Goal: Task Accomplishment & Management: Complete application form

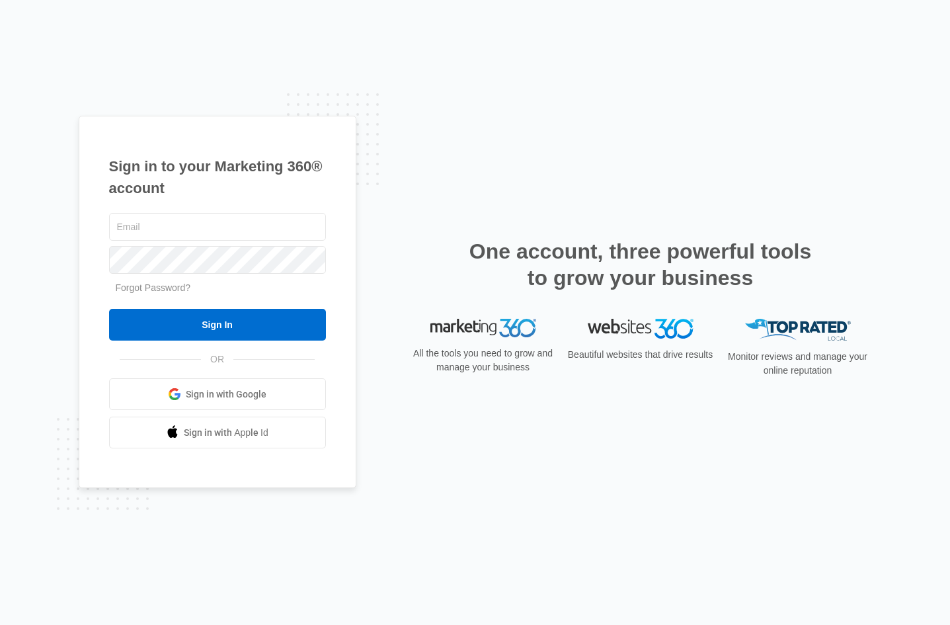
click at [253, 389] on span "Sign in with Google" at bounding box center [226, 394] width 81 height 14
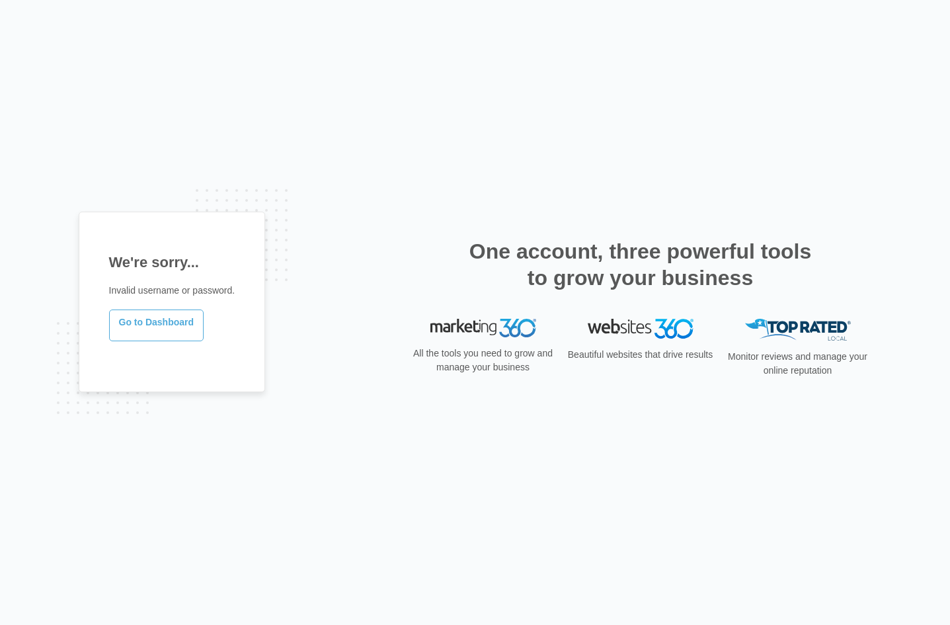
click at [165, 316] on link "Go to Dashboard" at bounding box center [156, 325] width 95 height 32
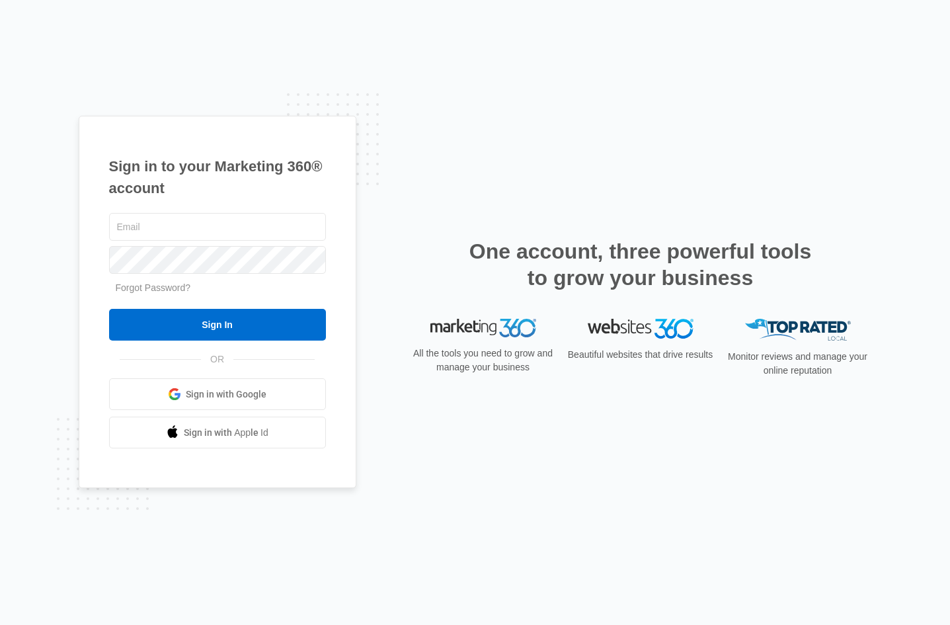
click at [493, 323] on img at bounding box center [483, 328] width 106 height 19
drag, startPoint x: 791, startPoint y: 371, endPoint x: 798, endPoint y: 365, distance: 9.4
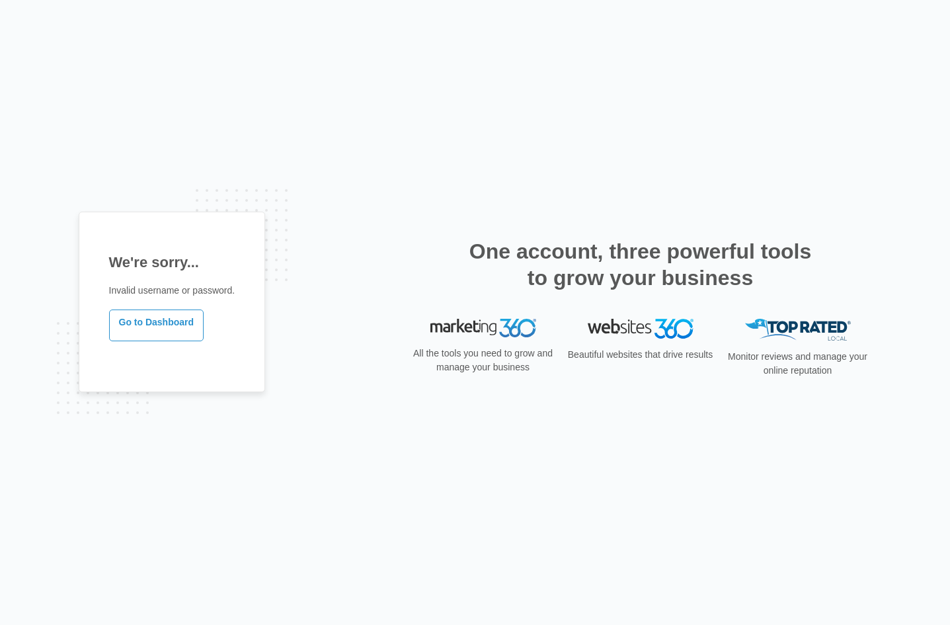
drag, startPoint x: 602, startPoint y: 323, endPoint x: 600, endPoint y: 316, distance: 6.7
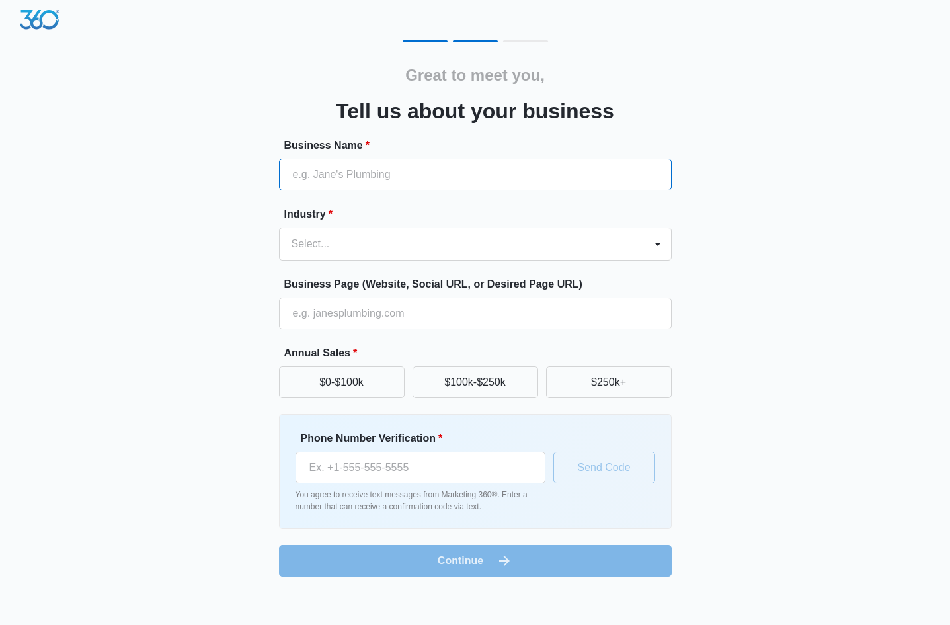
click at [403, 166] on input "Business Name *" at bounding box center [475, 175] width 393 height 32
type input "hines"
click at [451, 238] on div at bounding box center [460, 244] width 336 height 19
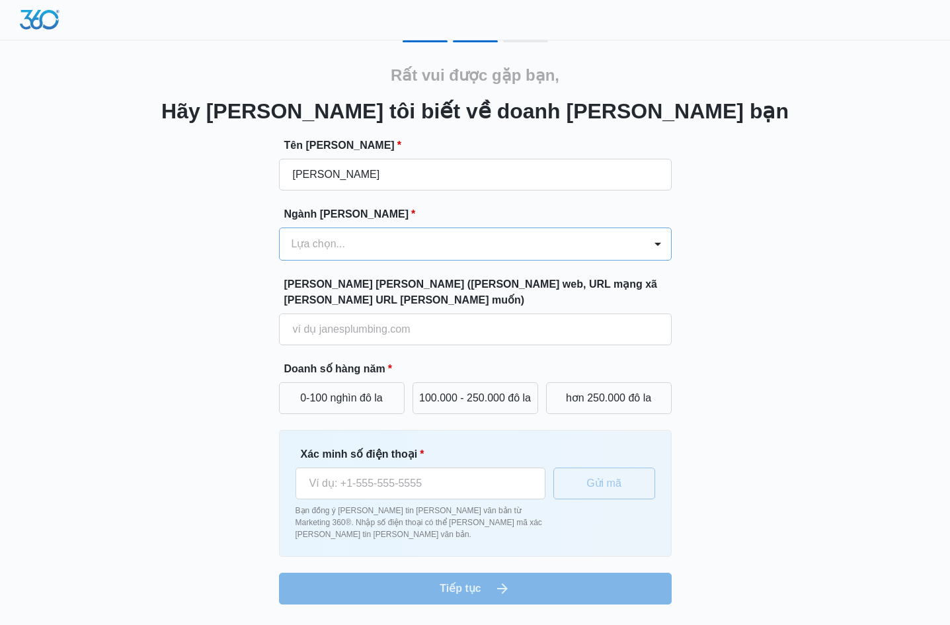
click at [460, 256] on div "Lựa chọn..." at bounding box center [462, 244] width 365 height 32
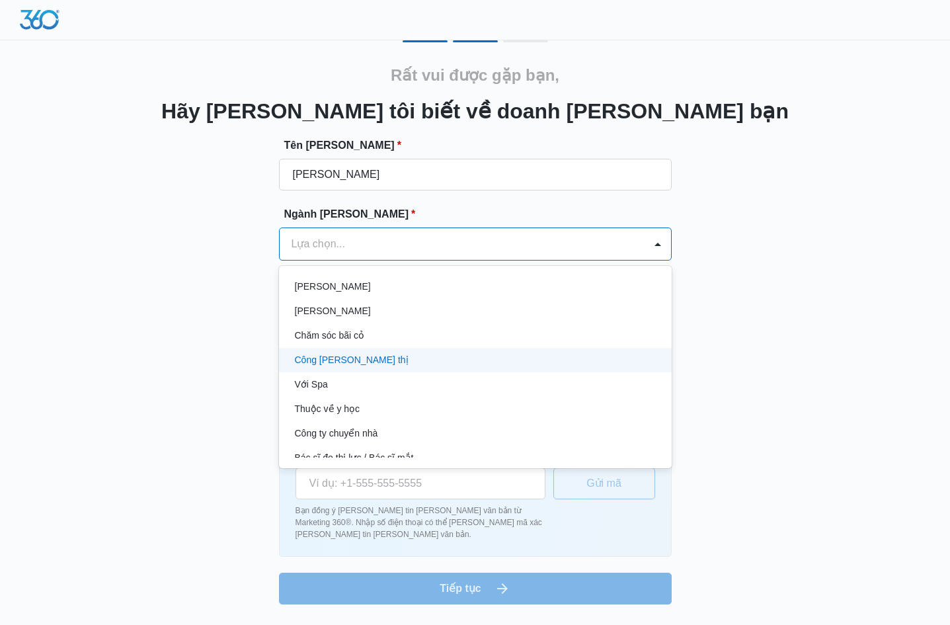
scroll to position [595, 0]
click at [353, 355] on font "Công ty tiếp thị" at bounding box center [352, 356] width 114 height 11
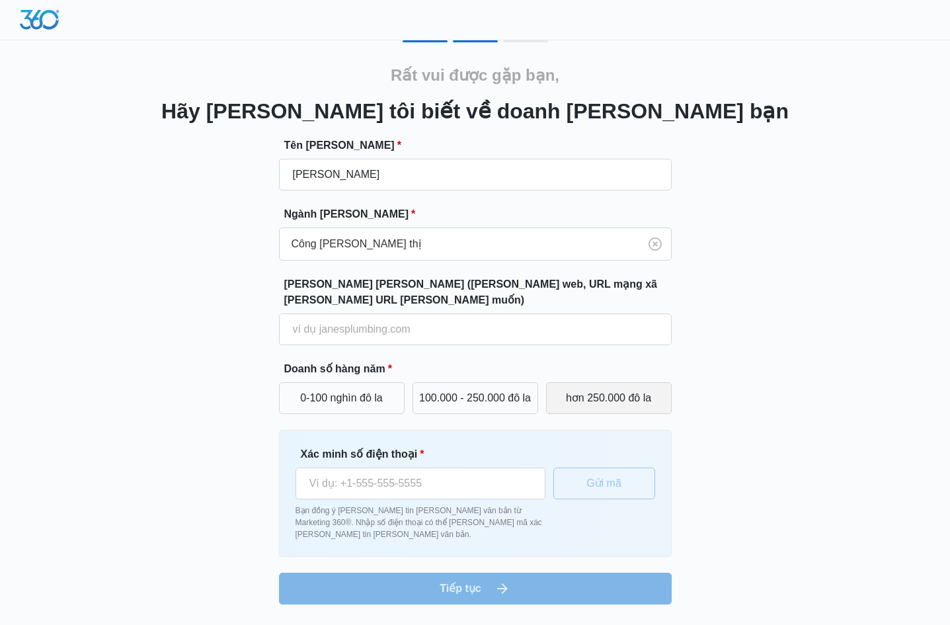
click at [620, 399] on font "hơn 250.000 đô la" at bounding box center [608, 397] width 85 height 11
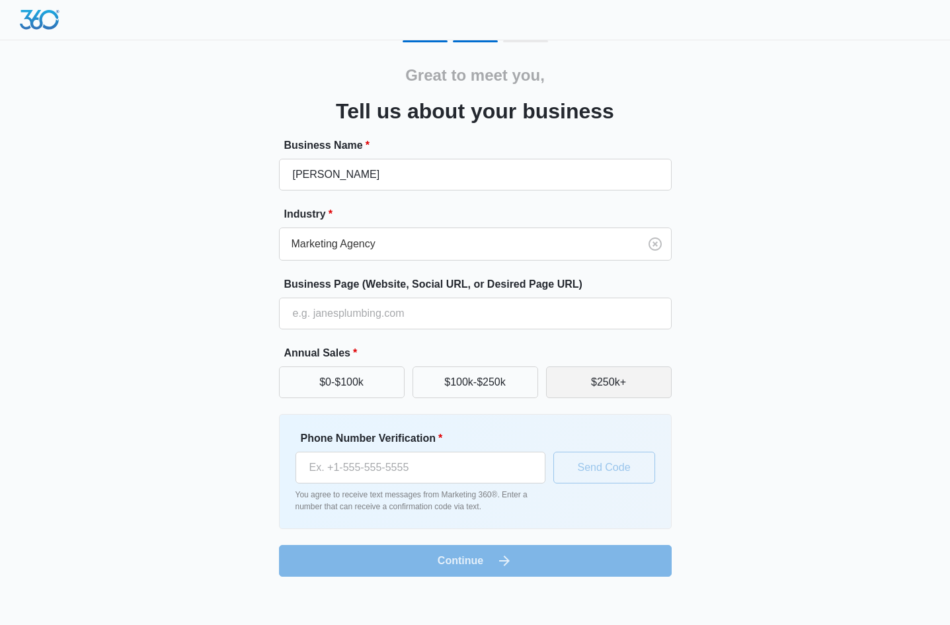
click at [800, 282] on div "Great to meet you, Tell us about your business Business Name * hines Industry *…" at bounding box center [475, 308] width 793 height 536
click at [370, 312] on input "Business Page (Website, Social URL, or Desired Page URL)" at bounding box center [475, 313] width 393 height 32
click at [374, 467] on input "Phone Number Verification *" at bounding box center [420, 467] width 250 height 32
paste input "(951) 634-8724"
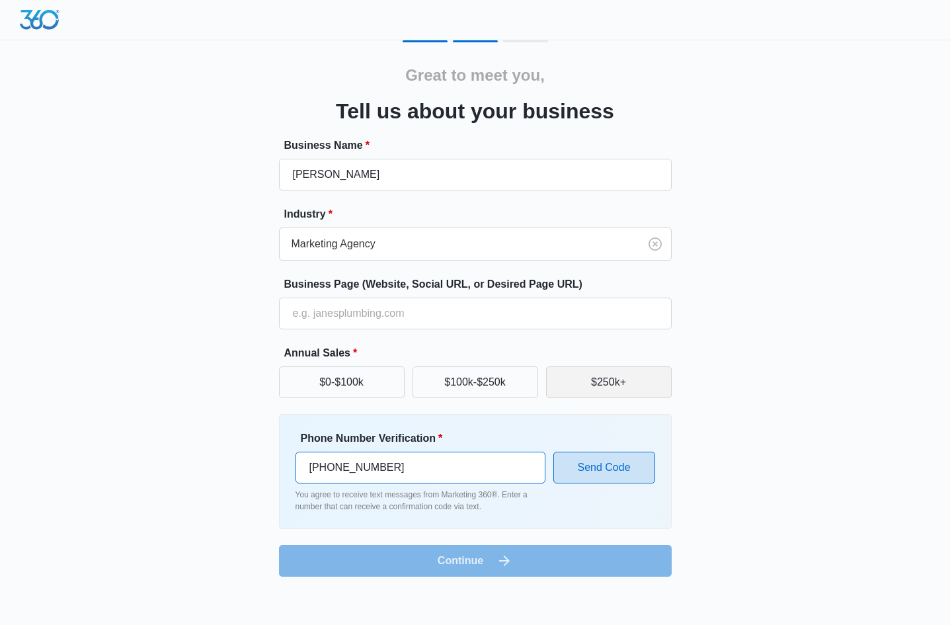
type input "(951) 634-8724"
click at [604, 467] on button "Send Code" at bounding box center [604, 467] width 102 height 32
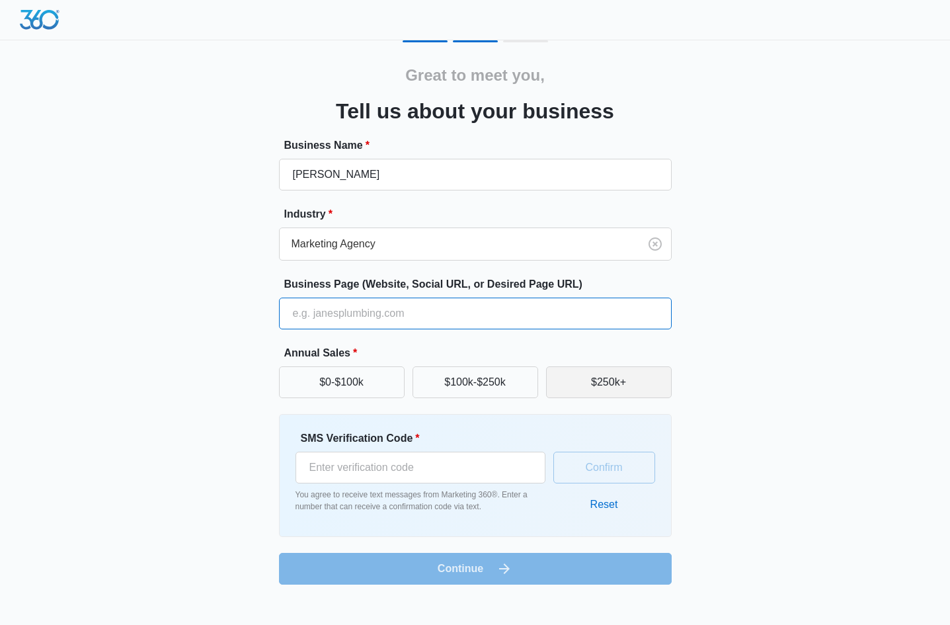
click at [389, 313] on input "Business Page (Website, Social URL, or Desired Page URL)" at bounding box center [475, 313] width 393 height 32
paste input "https://www.henisgroup.com/"
type input "https://www.henisgroup.com/"
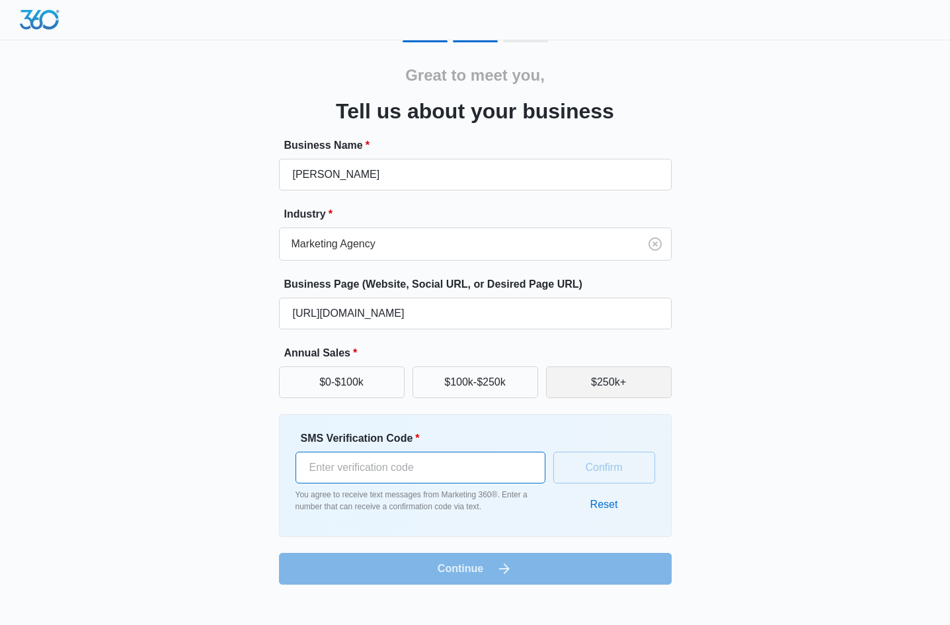
click at [395, 462] on input "SMS Verification Code *" at bounding box center [420, 467] width 250 height 32
drag, startPoint x: 346, startPoint y: 470, endPoint x: 500, endPoint y: 485, distance: 155.4
click at [500, 485] on div "SMS Verification Code * You agree to receive text messages from Marketing 360®.…" at bounding box center [420, 471] width 250 height 82
type input "346139"
click at [794, 504] on div "Great to meet you, Tell us about your business Business Name * hines Industry *…" at bounding box center [475, 312] width 793 height 544
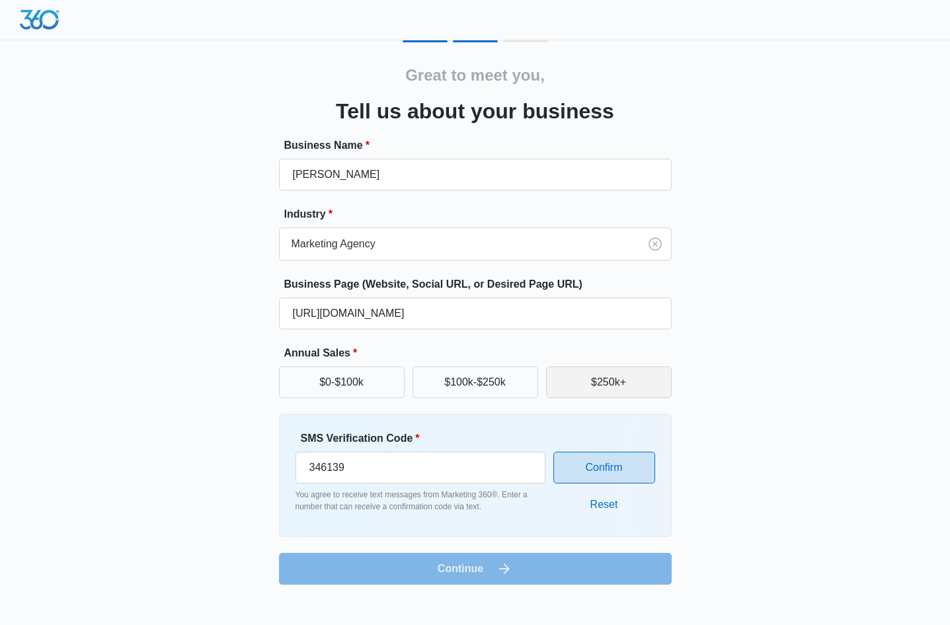
click at [590, 457] on button "Confirm" at bounding box center [604, 467] width 102 height 32
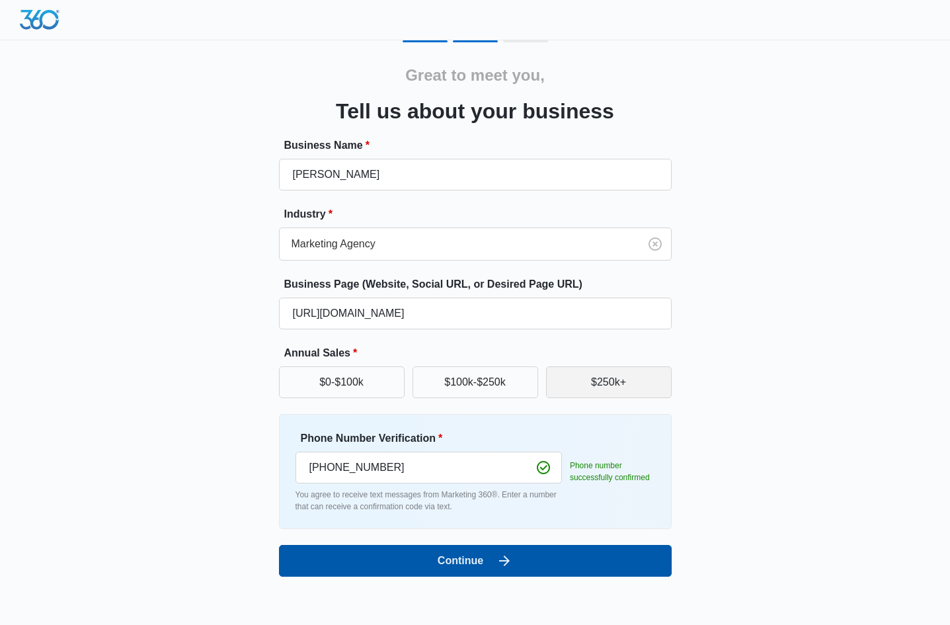
click at [477, 548] on button "Continue" at bounding box center [475, 561] width 393 height 32
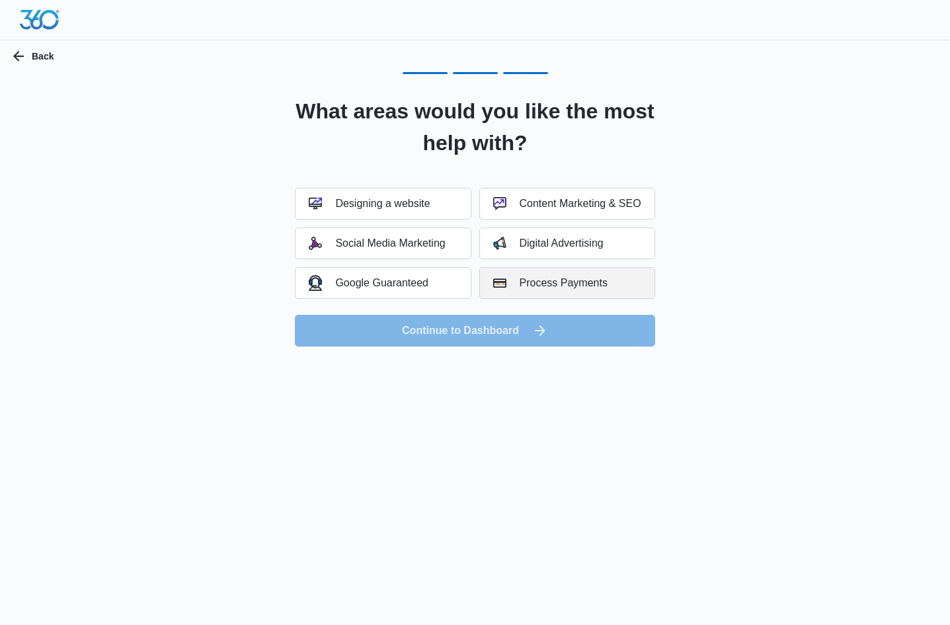
click at [563, 286] on div "Process Payments" at bounding box center [550, 282] width 114 height 13
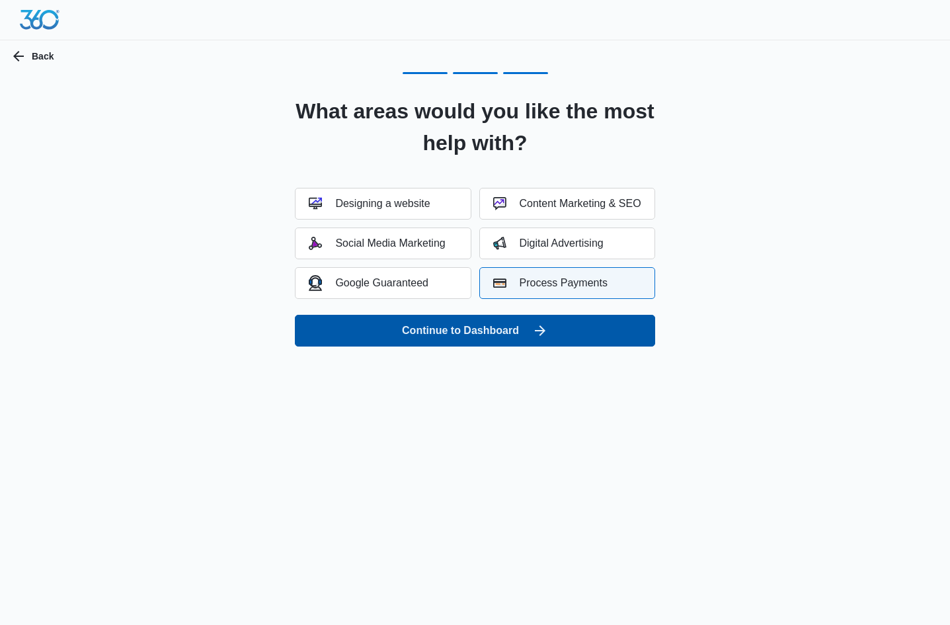
click at [485, 329] on button "Continue to Dashboard" at bounding box center [475, 331] width 360 height 32
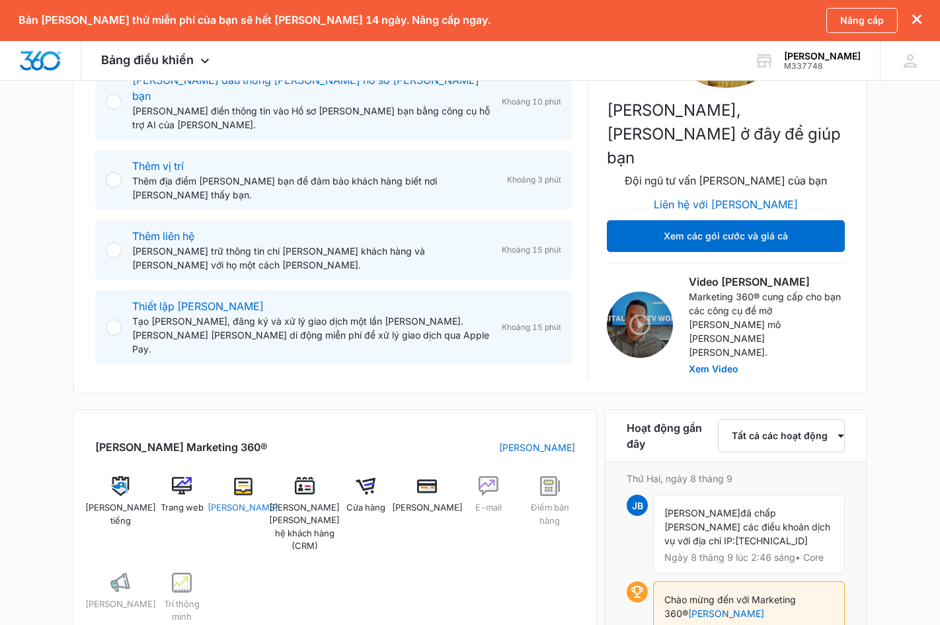
scroll to position [331, 0]
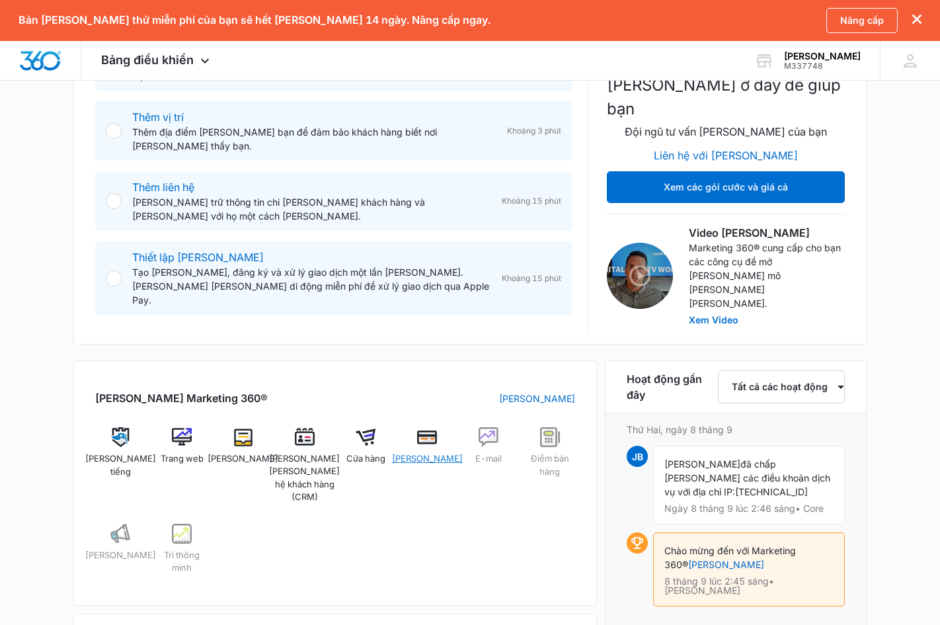
click at [417, 427] on img at bounding box center [427, 437] width 20 height 20
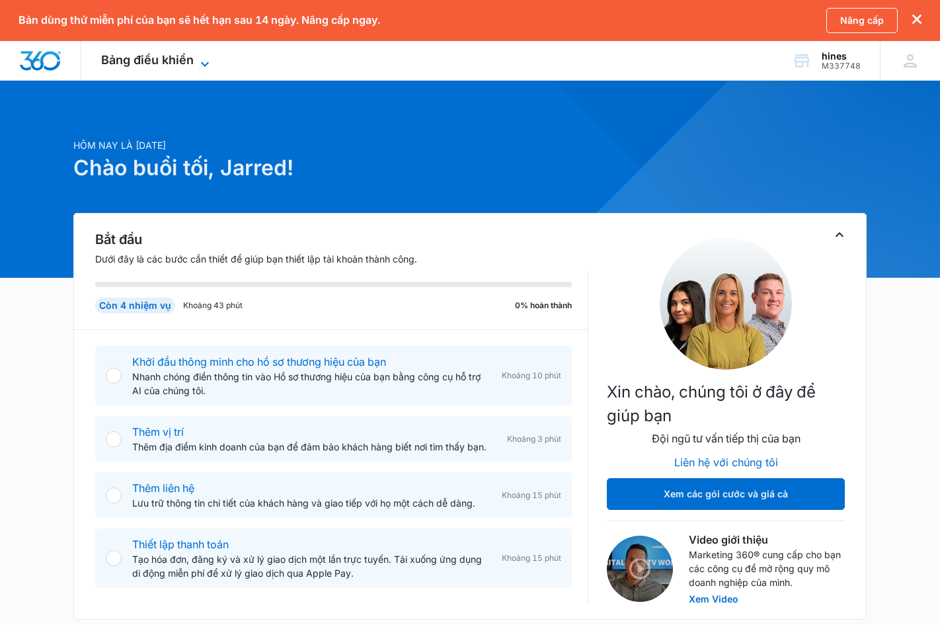
click at [186, 54] on font "Bảng điều khiển" at bounding box center [147, 60] width 93 height 14
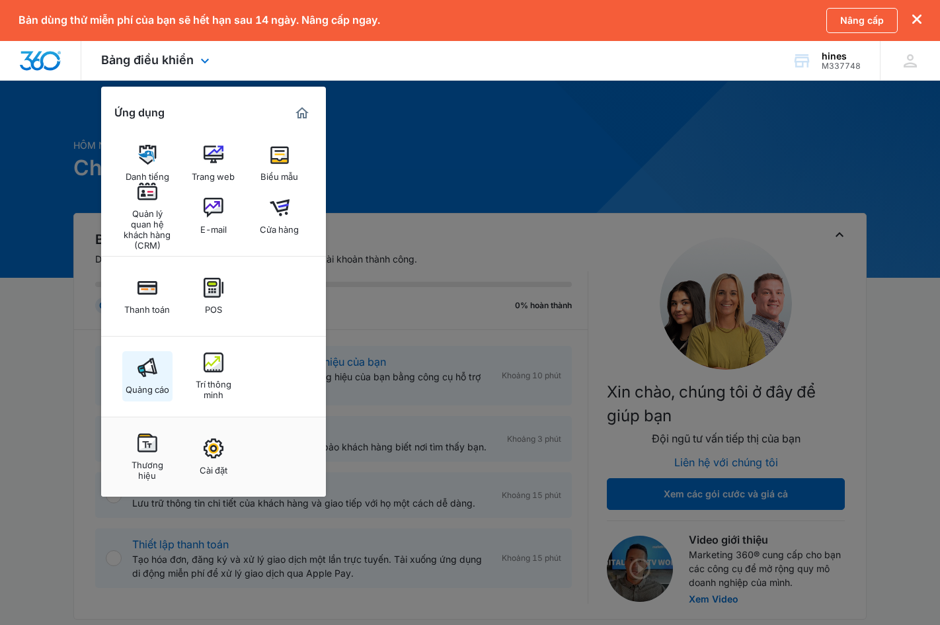
click at [150, 376] on img at bounding box center [147, 368] width 20 height 20
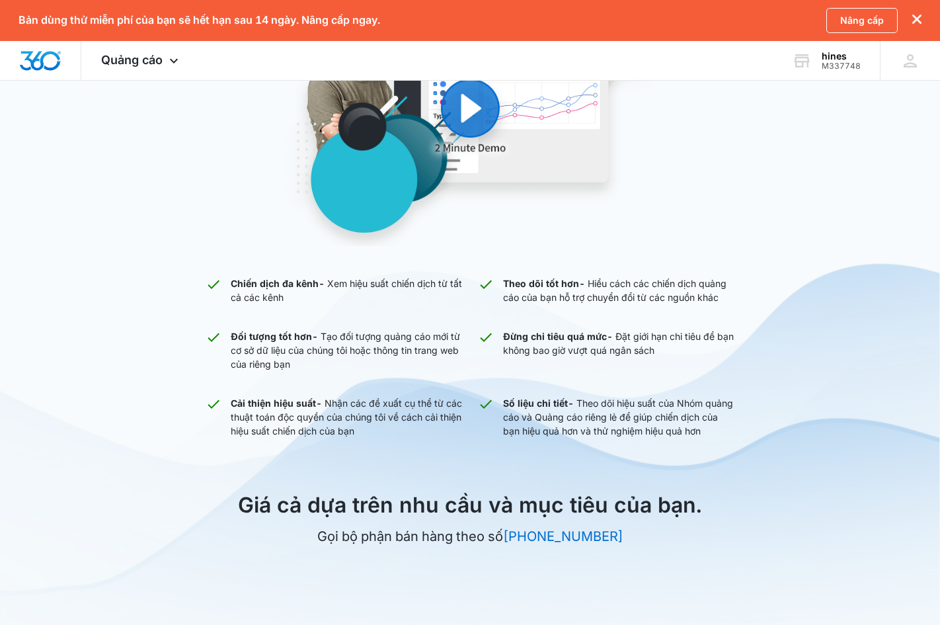
scroll to position [280, 0]
click at [151, 64] on font "Quảng cáo" at bounding box center [131, 60] width 61 height 14
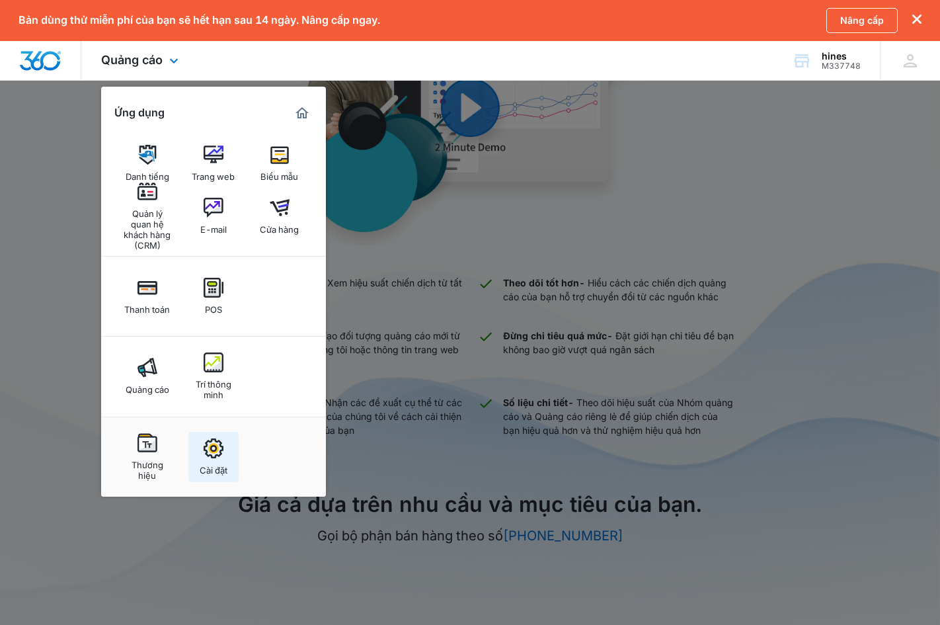
click at [215, 454] on img at bounding box center [214, 448] width 20 height 20
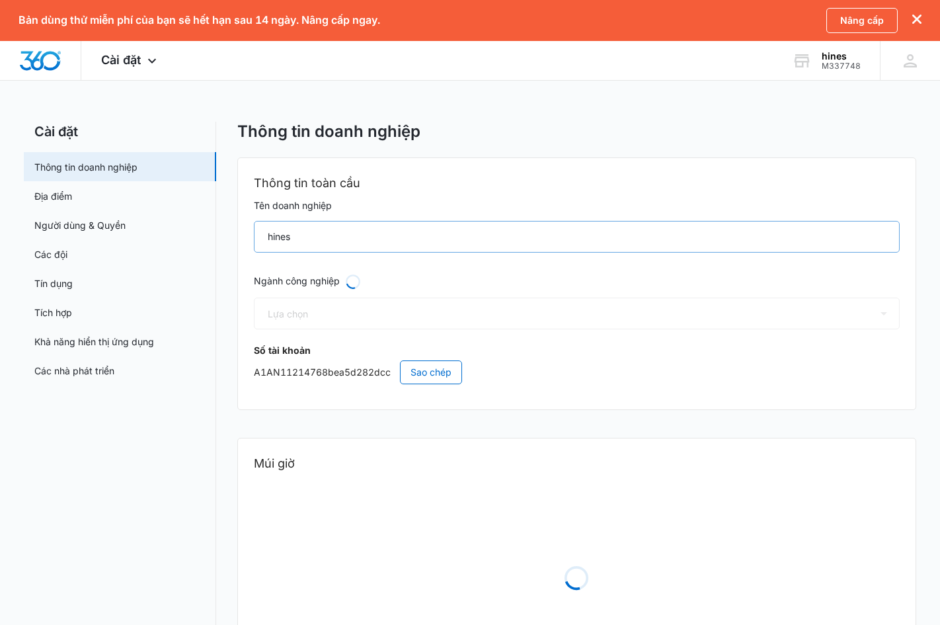
select select "53"
select select "US"
select select "America/[GEOGRAPHIC_DATA]"
click at [38, 49] on div at bounding box center [40, 60] width 81 height 39
click at [126, 67] on div "Cài đặt Ứng dụng Danh tiếng Trang web Biểu mẫu Quản lý quan hệ khách hàng (CRM)…" at bounding box center [130, 60] width 98 height 39
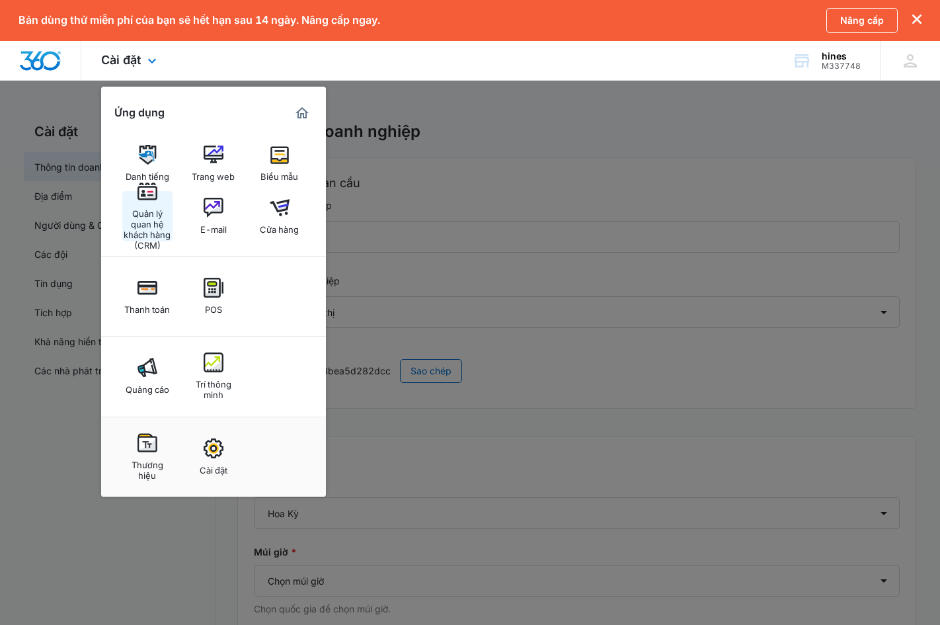
click at [148, 202] on div "Quản lý quan hệ khách hàng (CRM)" at bounding box center [147, 226] width 50 height 49
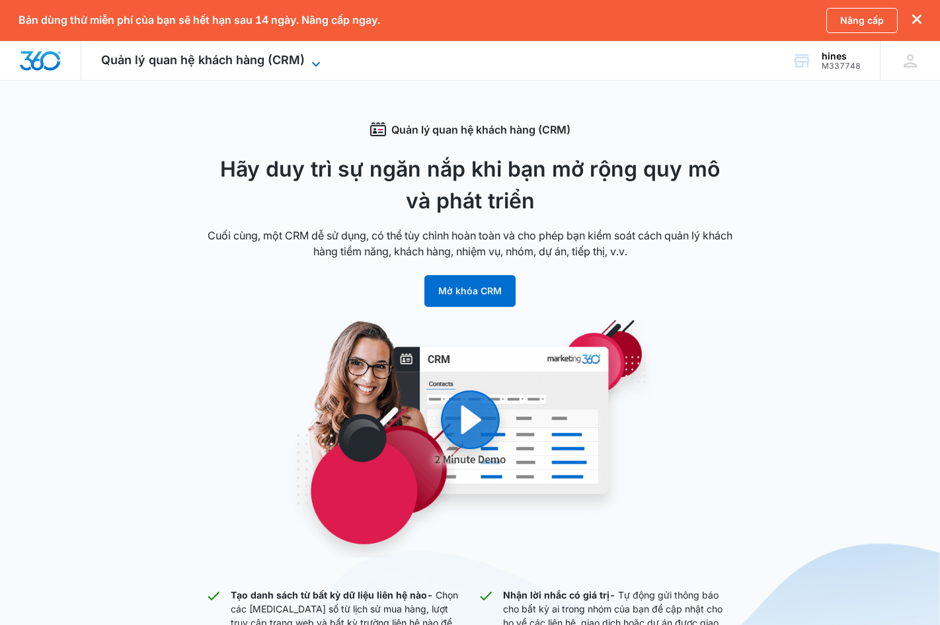
click at [302, 56] on font "Quản lý quan hệ khách hàng (CRM)" at bounding box center [203, 60] width 204 height 14
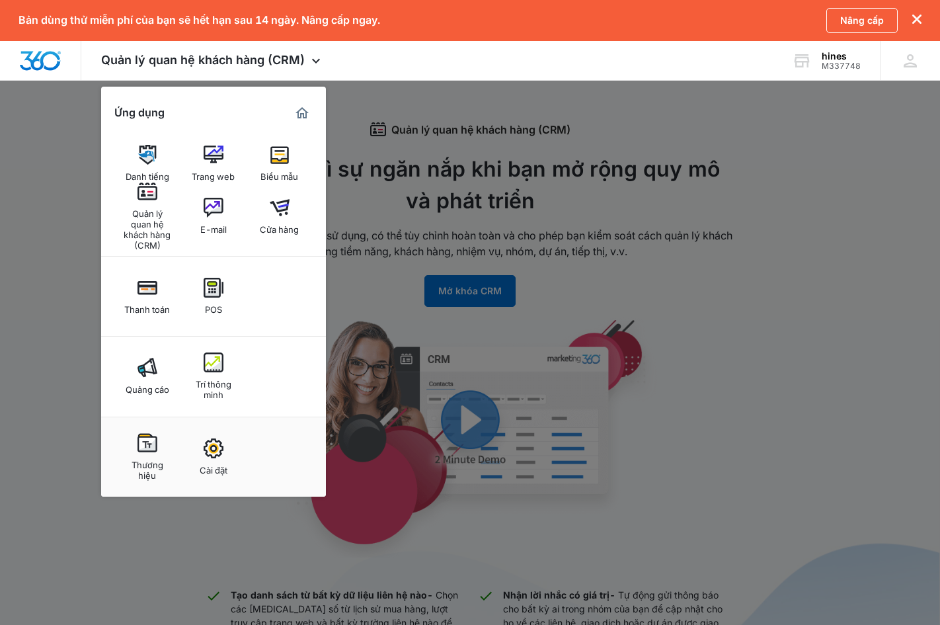
click at [215, 370] on img at bounding box center [214, 362] width 20 height 20
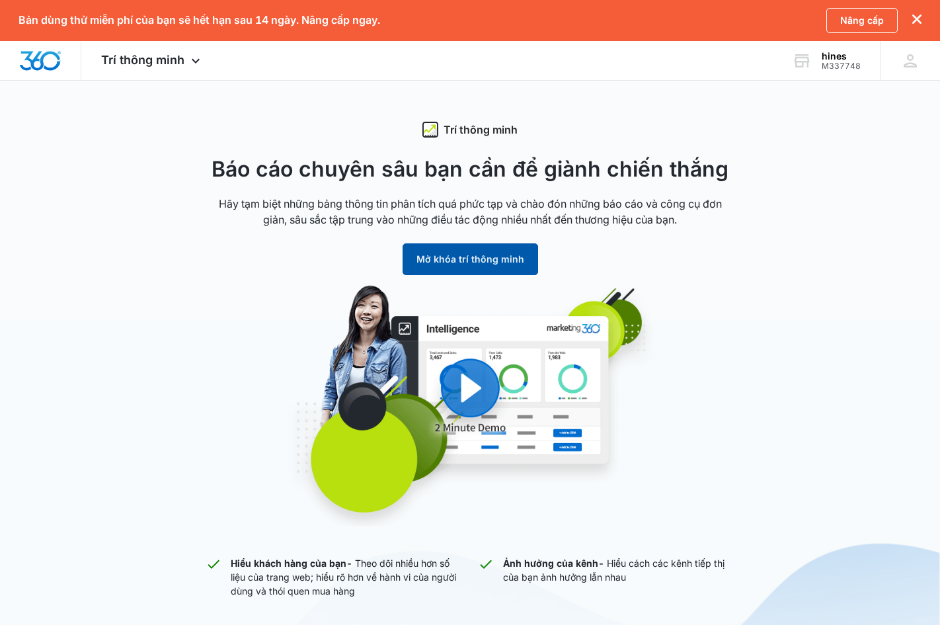
click at [479, 261] on font "Mở khóa trí thông minh" at bounding box center [470, 258] width 108 height 11
